Goal: Task Accomplishment & Management: Complete application form

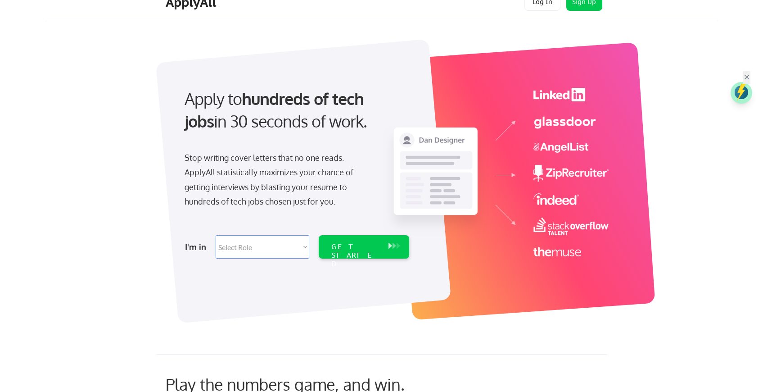
scroll to position [17, 0]
click at [287, 248] on select "Select Role Software Engineering Product Management Customer Success Sales UI/U…" at bounding box center [263, 245] width 94 height 23
select select ""data_science___analytics""
click at [216, 234] on select "Select Role Software Engineering Product Management Customer Success Sales UI/U…" at bounding box center [263, 245] width 94 height 23
select select ""data_science___analytics""
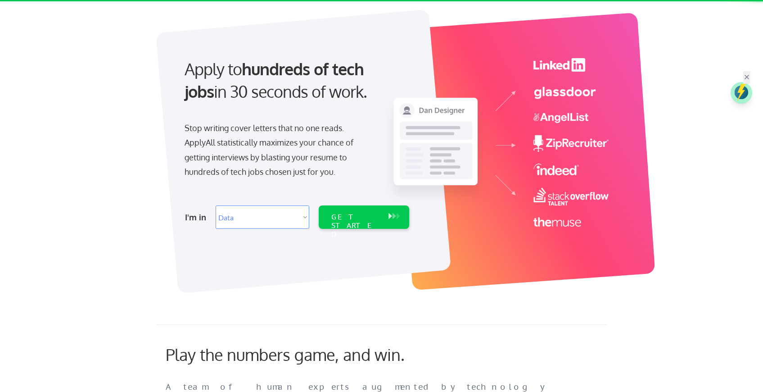
scroll to position [93, 0]
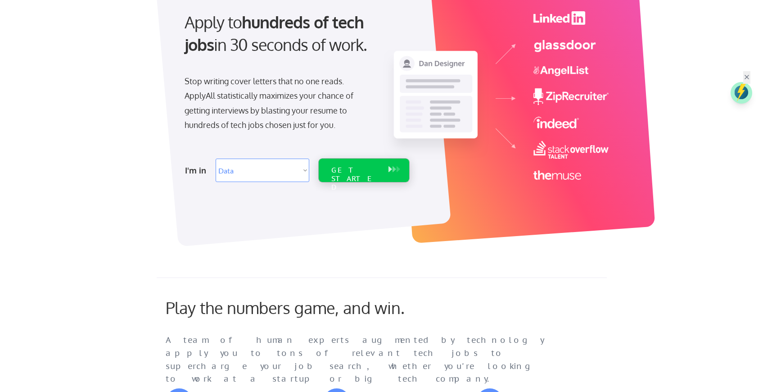
click at [363, 176] on div "GET STARTED" at bounding box center [355, 169] width 57 height 23
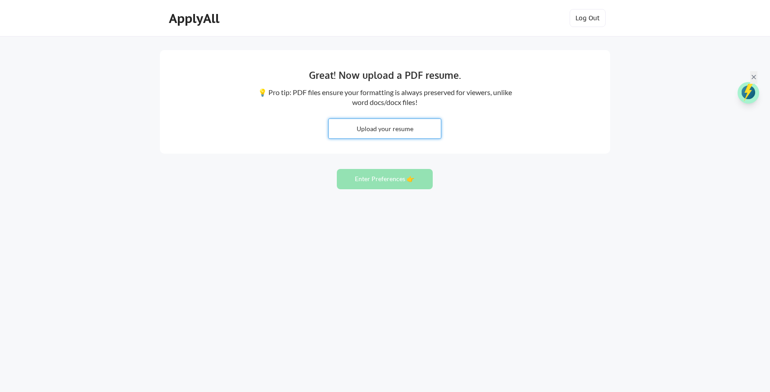
click at [370, 121] on input "file" at bounding box center [385, 128] width 112 height 19
type input "C:\fakepath\Ram [PERSON_NAME] Resume 2025.pdf"
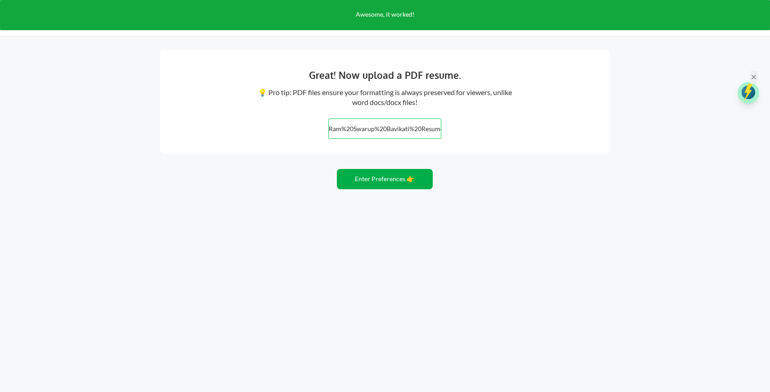
click at [399, 185] on button "Enter Preferences 👉" at bounding box center [385, 179] width 96 height 20
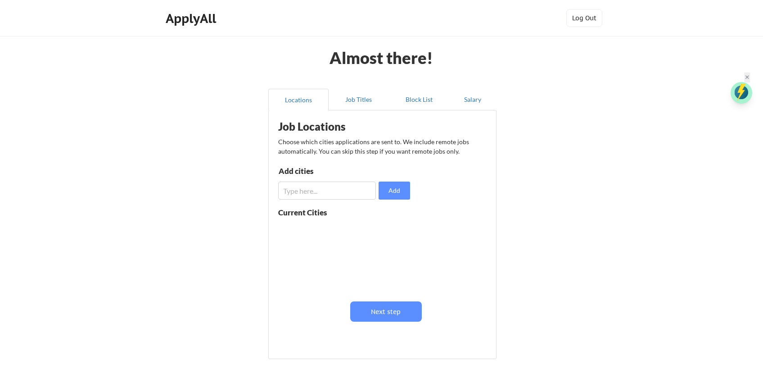
click at [341, 189] on input "input" at bounding box center [327, 190] width 98 height 18
type input "uni"
drag, startPoint x: 336, startPoint y: 189, endPoint x: 232, endPoint y: 189, distance: 104.4
click at [232, 190] on div "Almost there! Locations Job Titles Block List Salary Job Locations Choose which…" at bounding box center [381, 220] width 763 height 441
type input "United States"
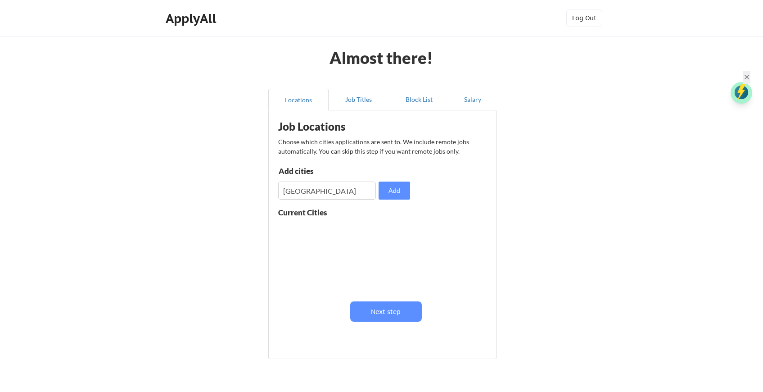
click at [412, 199] on div "Job Locations Choose which cities applications are sent to. We include remote j…" at bounding box center [384, 231] width 222 height 233
click at [405, 193] on button "Add" at bounding box center [394, 190] width 32 height 18
click at [402, 312] on button "Next step" at bounding box center [386, 311] width 72 height 20
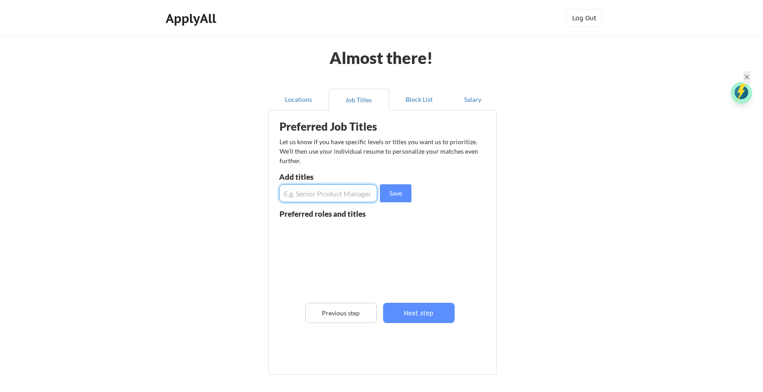
click at [333, 190] on input "input" at bounding box center [328, 193] width 98 height 18
type input "Data Analyst"
click at [395, 197] on button "Save" at bounding box center [396, 193] width 32 height 18
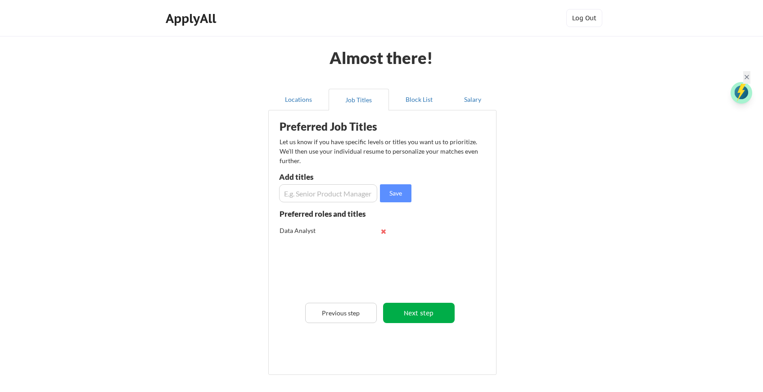
click at [432, 316] on button "Next step" at bounding box center [419, 312] width 72 height 20
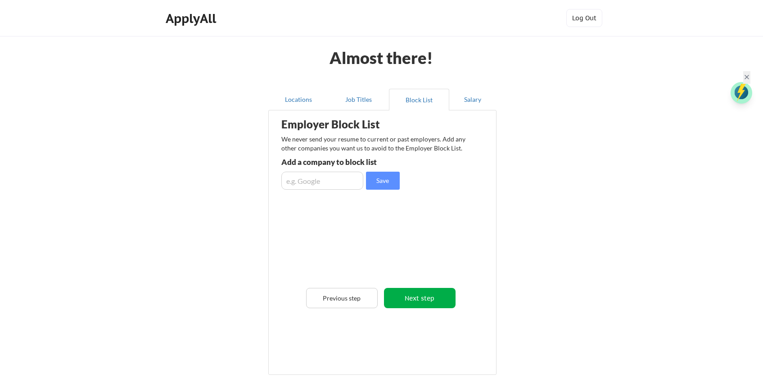
click at [435, 297] on button "Next step" at bounding box center [420, 298] width 72 height 20
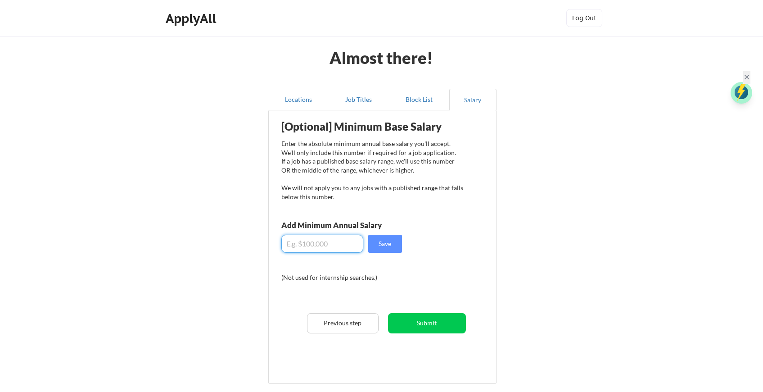
click at [331, 246] on input "input" at bounding box center [322, 243] width 82 height 18
type input "$60,000"
click at [382, 250] on button "Save" at bounding box center [385, 243] width 34 height 18
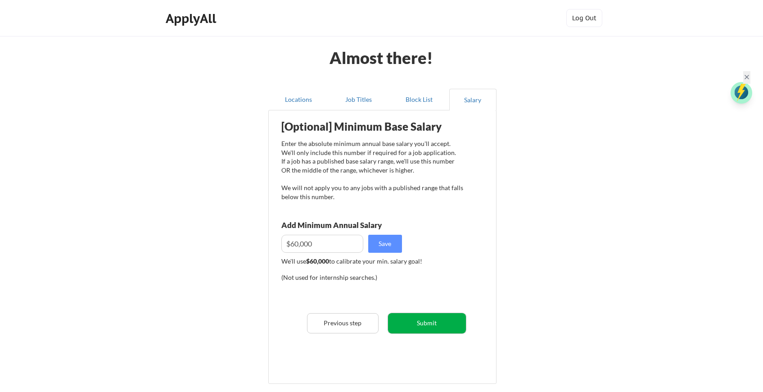
click at [433, 332] on button "Submit" at bounding box center [427, 323] width 78 height 20
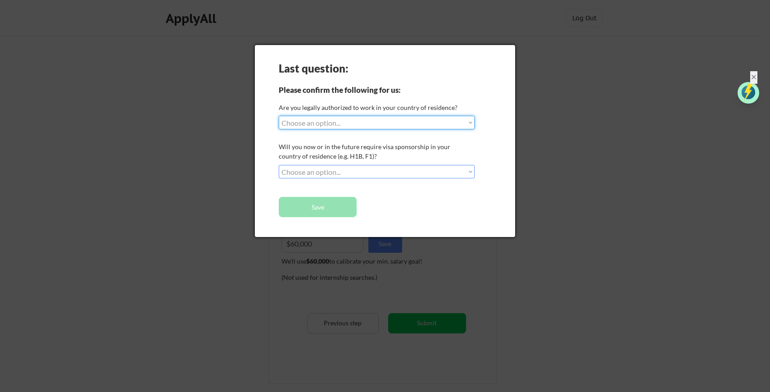
click at [346, 117] on select "Choose an option... Yes, I am a US Citizen Yes, I am a Canadian Citizen Yes, I …" at bounding box center [377, 123] width 196 height 14
select select ""yes__i_am_here_on_a_visa__h1b__opt__etc__""
click at [279, 116] on select "Choose an option... Yes, I am a US Citizen Yes, I am a Canadian Citizen Yes, I …" at bounding box center [377, 123] width 196 height 14
click at [363, 173] on select "Choose an option... No, I will not need sponsorship Yes, I will need sponsorship" at bounding box center [377, 172] width 196 height 14
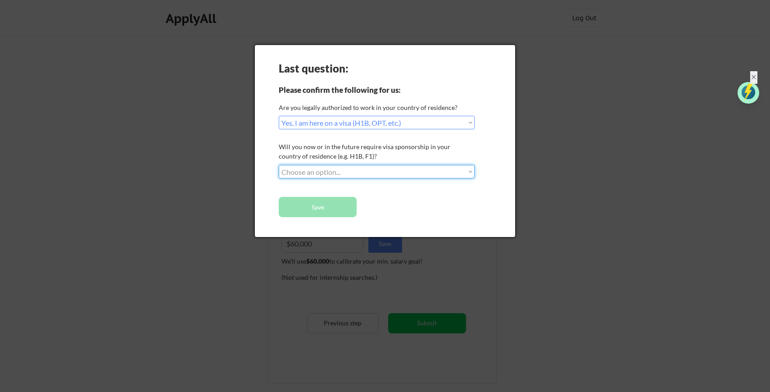
select select ""no__i_will_not_need_sponsorship""
click at [279, 165] on select "Choose an option... No, I will not need sponsorship Yes, I will need sponsorship" at bounding box center [377, 172] width 196 height 14
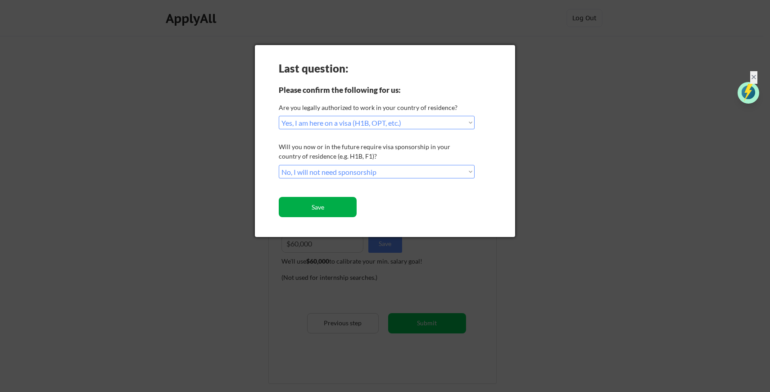
click at [343, 211] on button "Save" at bounding box center [318, 207] width 78 height 20
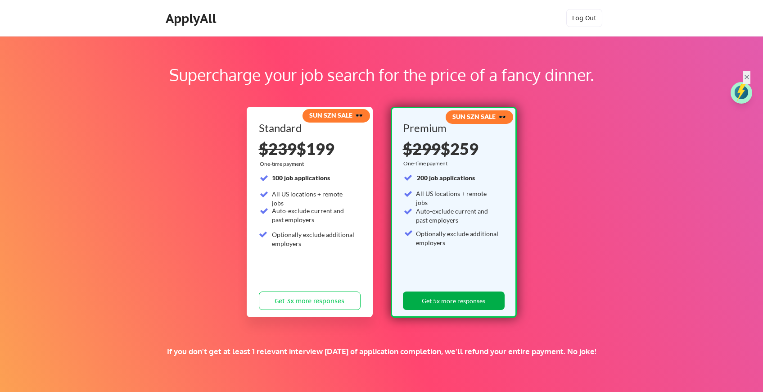
scroll to position [15, 0]
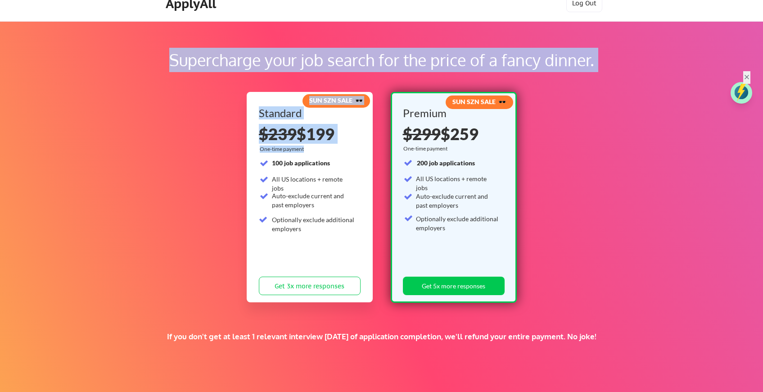
drag, startPoint x: 175, startPoint y: 55, endPoint x: 357, endPoint y: 201, distance: 232.8
click at [357, 201] on div "Supercharge your job search for the price of a fancy dinner. SUN SZN SALE 🕶️ St…" at bounding box center [381, 267] width 763 height 492
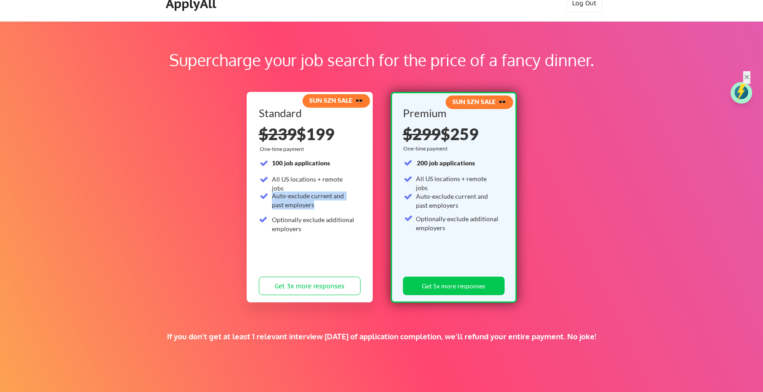
drag, startPoint x: 342, startPoint y: 203, endPoint x: 271, endPoint y: 193, distance: 72.2
click at [271, 194] on div "100 job applications All US locations + remote jobs Auto-exclude current and pa…" at bounding box center [307, 197] width 96 height 78
click at [272, 193] on div "Auto-exclude current and past employers" at bounding box center [313, 200] width 83 height 18
drag, startPoint x: 271, startPoint y: 193, endPoint x: 303, endPoint y: 230, distance: 49.5
click at [303, 230] on div "100 job applications All US locations + remote jobs Auto-exclude current and pa…" at bounding box center [307, 197] width 96 height 78
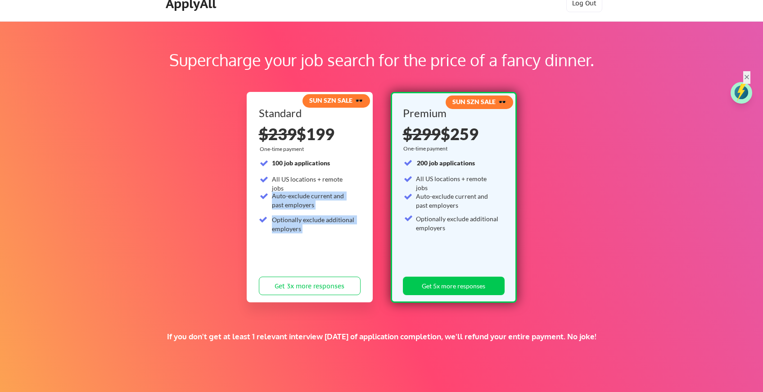
click at [303, 230] on div "Optionally exclude additional employers" at bounding box center [313, 224] width 83 height 18
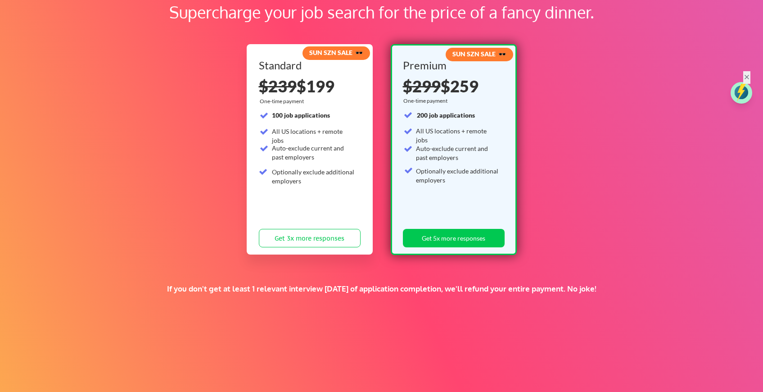
scroll to position [136, 0]
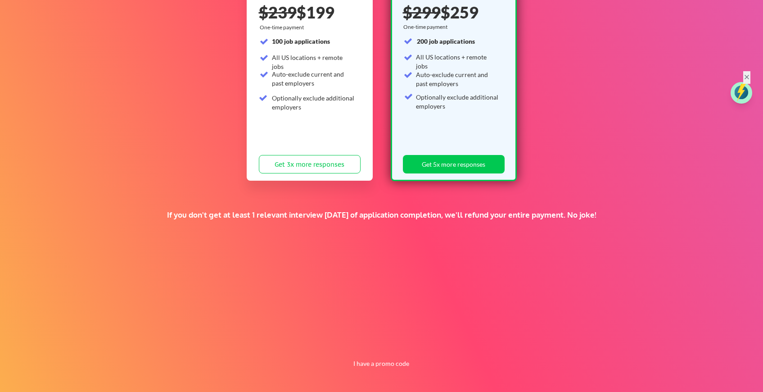
drag, startPoint x: 303, startPoint y: 230, endPoint x: 281, endPoint y: 225, distance: 22.6
click at [281, 225] on div "Supercharge your job search for the price of a fancy dinner. SUN SZN SALE 🕶️ St…" at bounding box center [381, 146] width 763 height 492
click at [259, 211] on div "If you don't get at least 1 relevant interview within 1 month of application co…" at bounding box center [381, 215] width 450 height 10
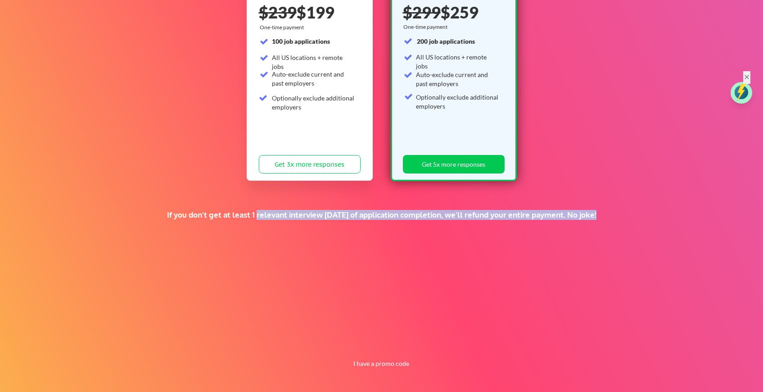
drag, startPoint x: 259, startPoint y: 211, endPoint x: 489, endPoint y: 204, distance: 230.1
click at [489, 204] on div "Supercharge your job search for the price of a fancy dinner. SUN SZN SALE 🕶️ St…" at bounding box center [381, 146] width 763 height 492
click at [377, 367] on button "I have a promo code" at bounding box center [381, 363] width 66 height 11
